Goal: Task Accomplishment & Management: Manage account settings

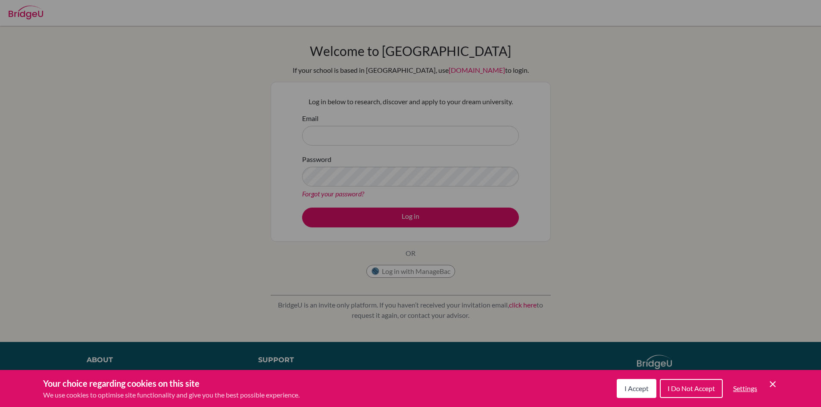
click at [623, 276] on div "Cookie Preferences" at bounding box center [410, 203] width 821 height 407
drag, startPoint x: 398, startPoint y: 152, endPoint x: 406, endPoint y: 153, distance: 8.2
click at [398, 152] on div "Cookie Preferences" at bounding box center [410, 203] width 821 height 407
click at [641, 390] on span "I Accept" at bounding box center [637, 389] width 24 height 8
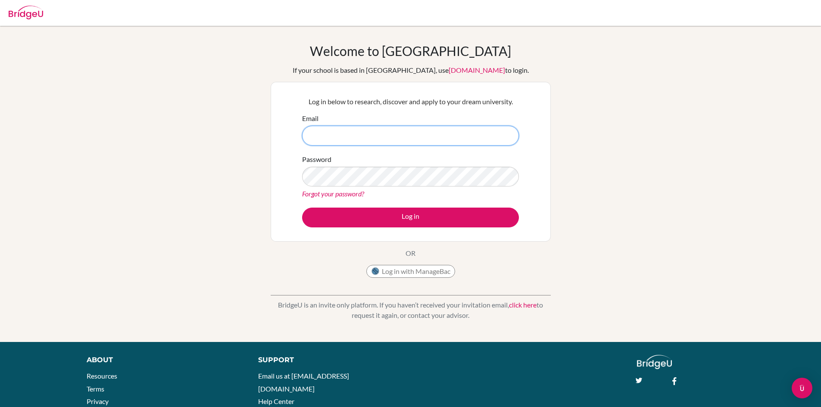
click at [397, 138] on input "Email" at bounding box center [410, 136] width 217 height 20
type input "tomas.romero@sampoerna.net"
click at [302, 208] on button "Log in" at bounding box center [410, 218] width 217 height 20
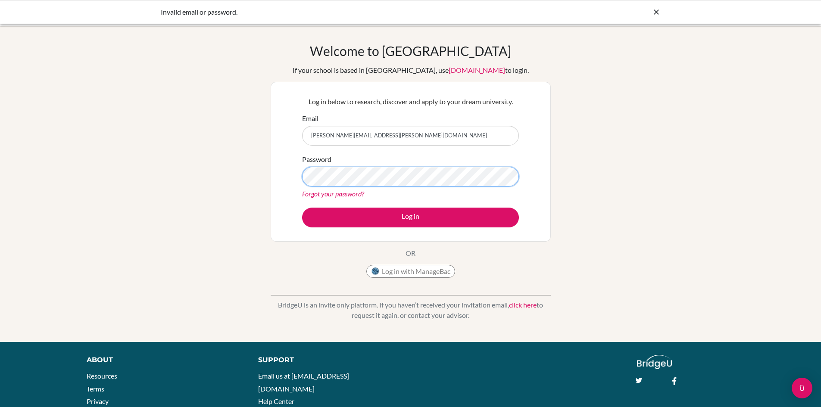
click at [302, 208] on button "Log in" at bounding box center [410, 218] width 217 height 20
